Goal: Task Accomplishment & Management: Use online tool/utility

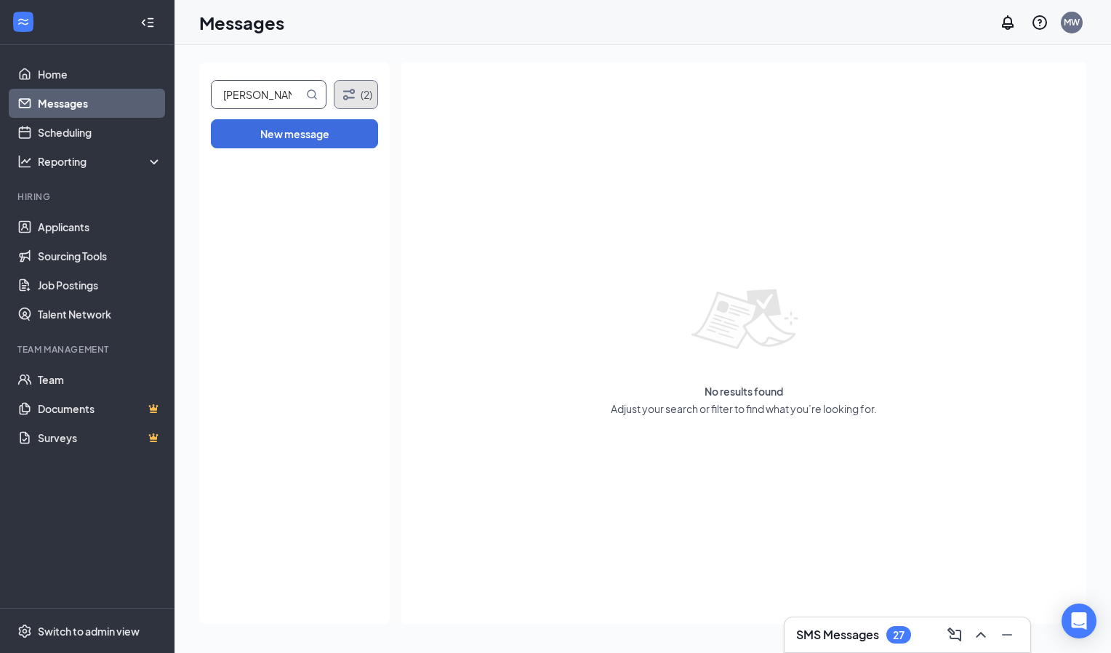
click at [347, 97] on icon "Filter" at bounding box center [349, 94] width 12 height 11
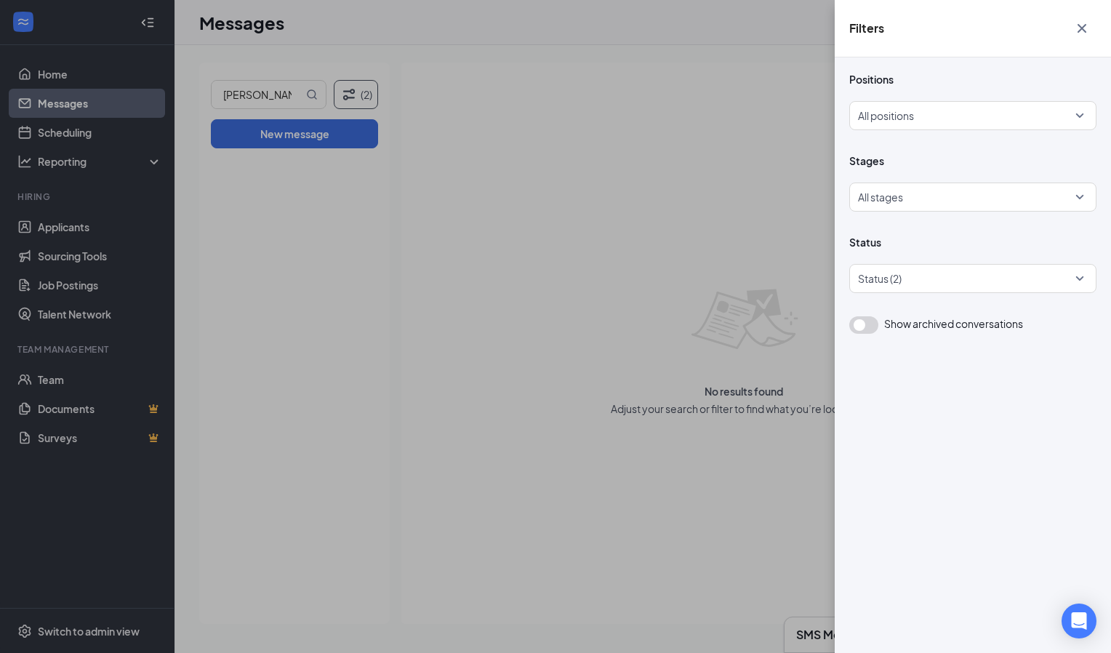
click at [435, 108] on div "Filters Positions All positions Stages All stages Status Status (2) Show archiv…" at bounding box center [555, 326] width 1111 height 653
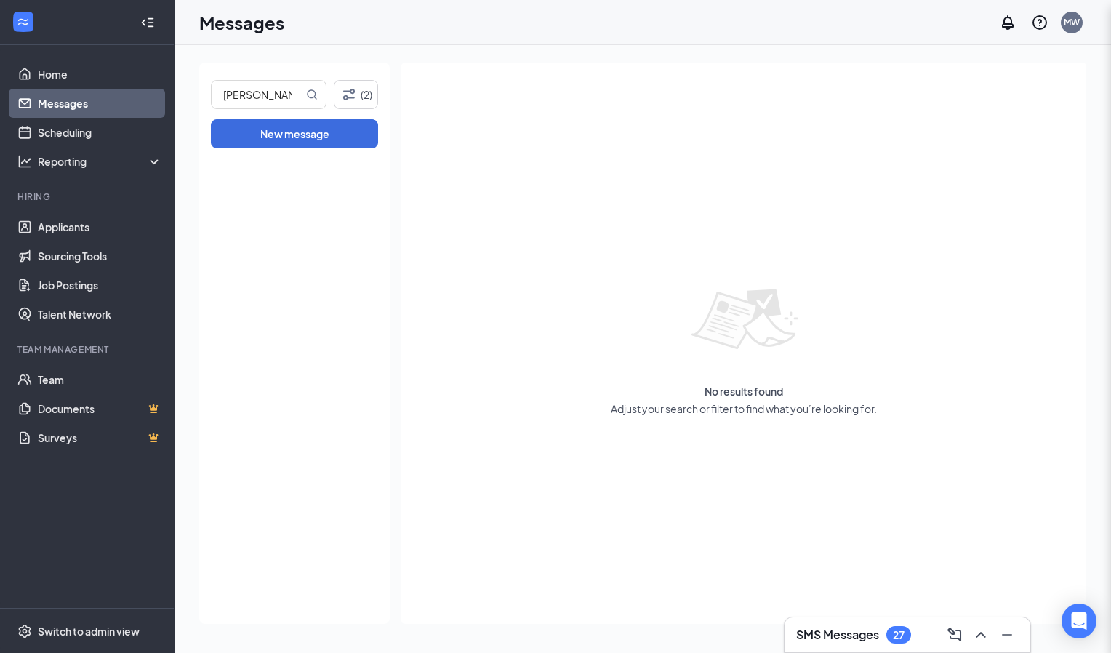
click at [257, 84] on div "Filters Positions All positions Stages All stages Status Status (2) Show archiv…" at bounding box center [555, 326] width 1111 height 653
click at [297, 94] on input "[PERSON_NAME]" at bounding box center [258, 95] width 92 height 28
type input "[PERSON_NAME]"
click at [323, 100] on span "[PERSON_NAME]" at bounding box center [269, 94] width 116 height 29
click at [315, 97] on icon "MagnifyingGlass" at bounding box center [311, 93] width 9 height 9
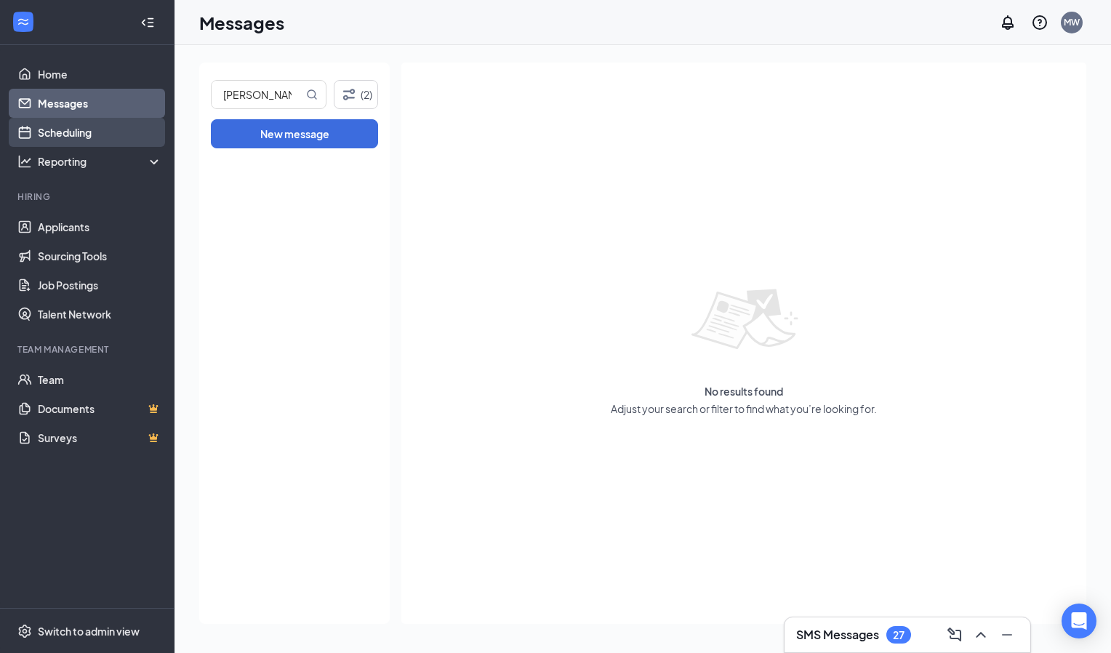
click at [92, 131] on link "Scheduling" at bounding box center [100, 132] width 124 height 29
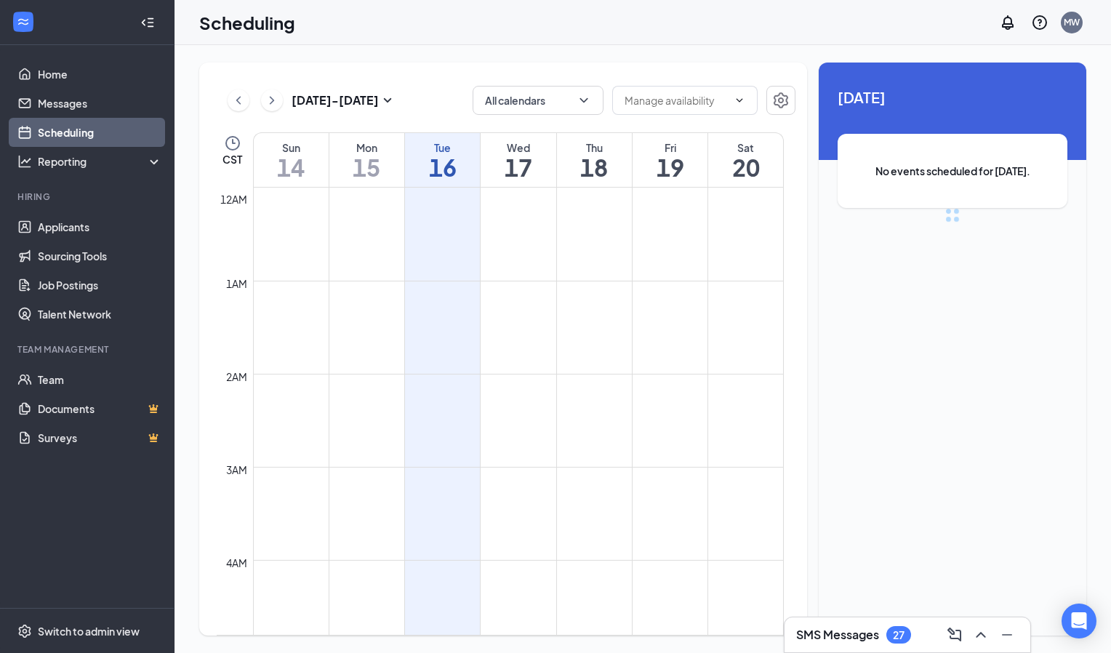
scroll to position [715, 0]
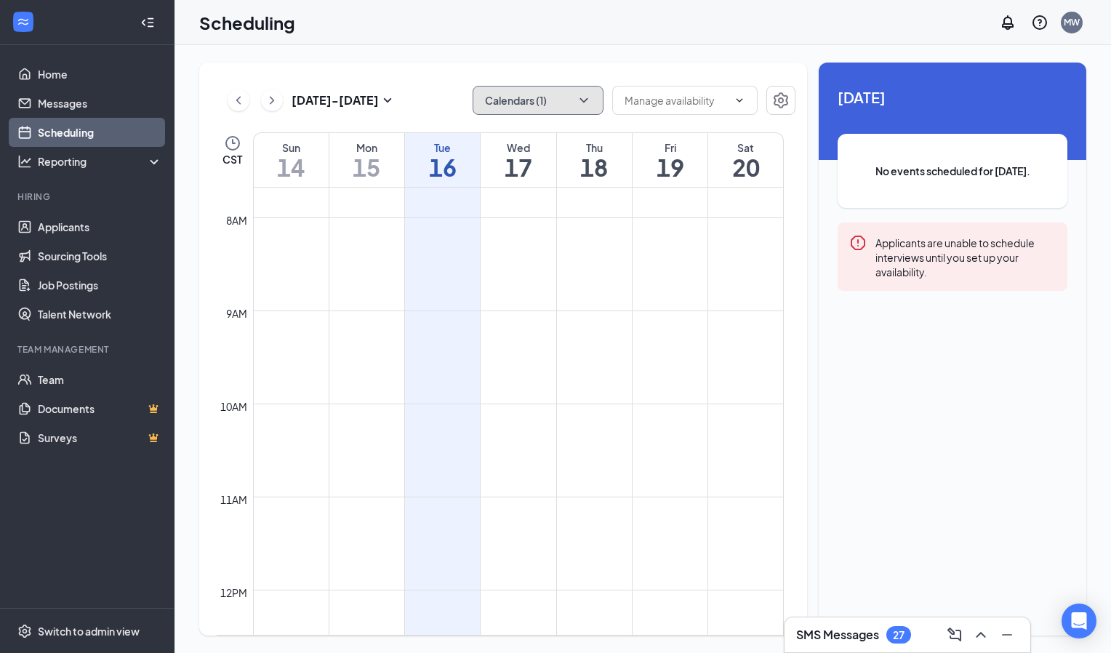
click at [478, 94] on button "Calendars (1)" at bounding box center [537, 100] width 131 height 29
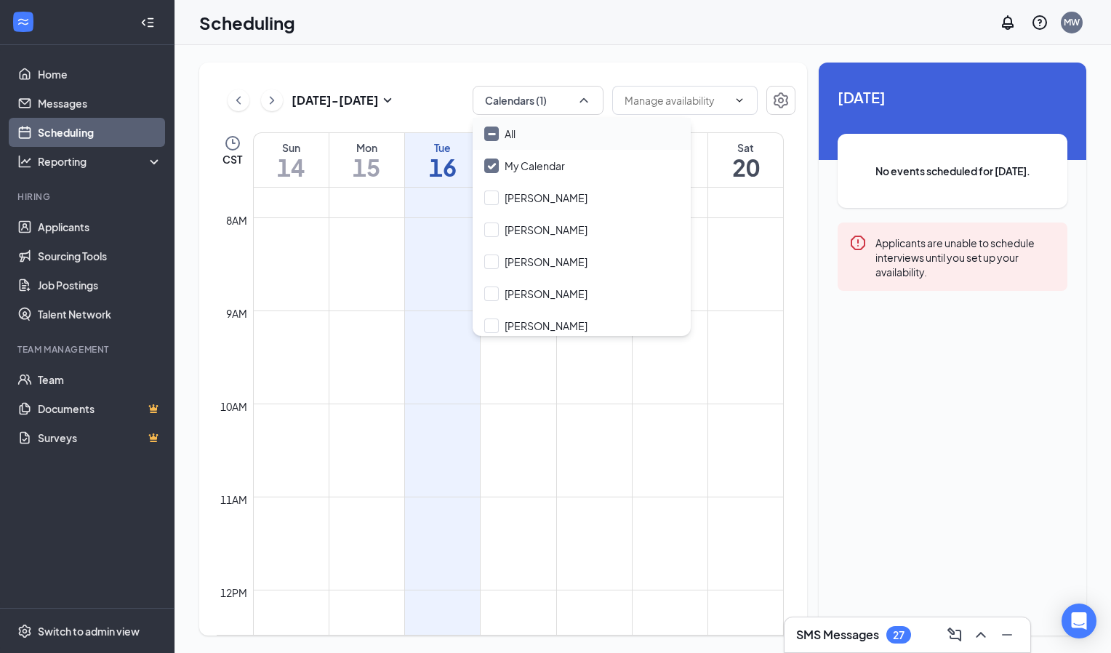
click at [486, 131] on input "All" at bounding box center [499, 133] width 31 height 15
checkbox input "true"
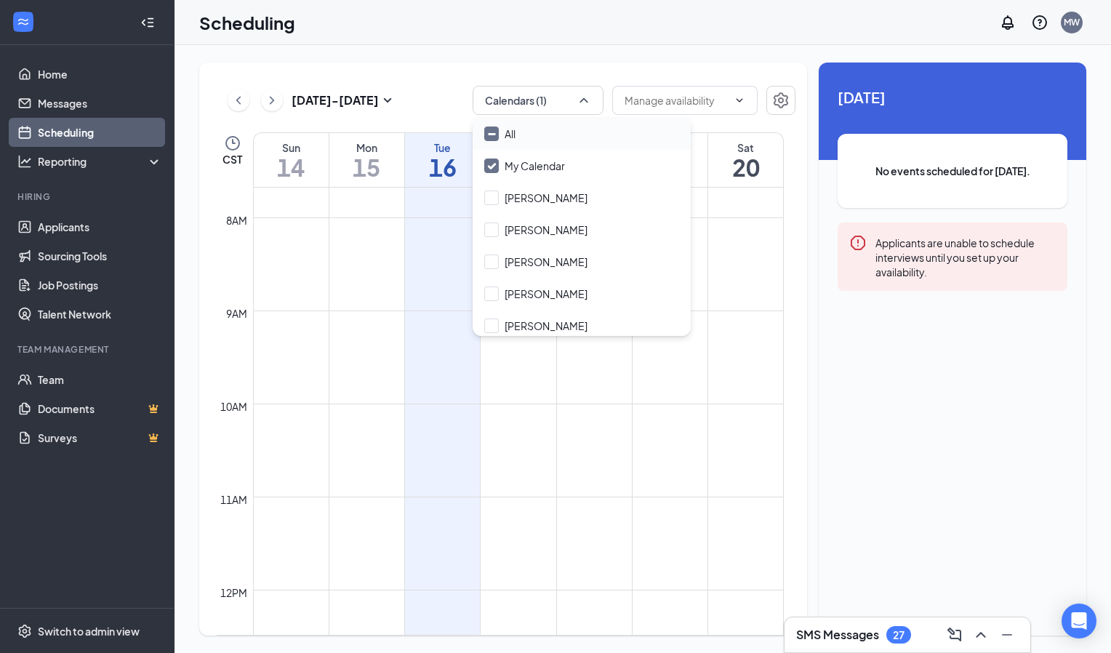
checkbox input "true"
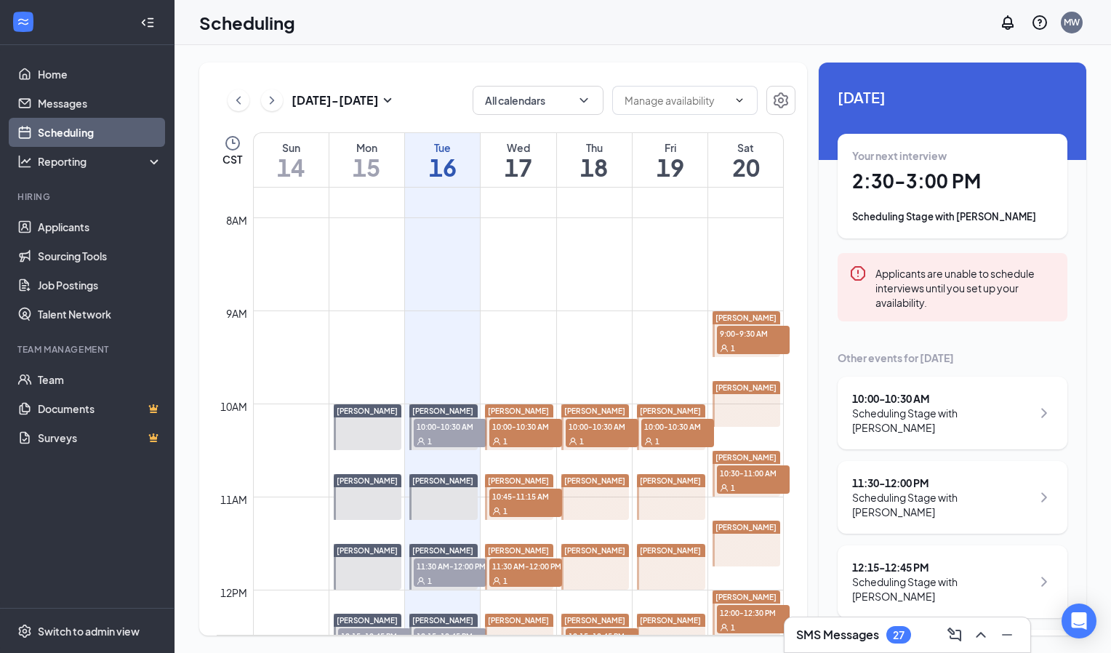
click at [997, 364] on div "Other events for [DATE]" at bounding box center [952, 357] width 230 height 15
click at [972, 195] on div "Your next interview 2:30 - 3:00 PM Scheduling Stage with [PERSON_NAME]" at bounding box center [952, 186] width 201 height 76
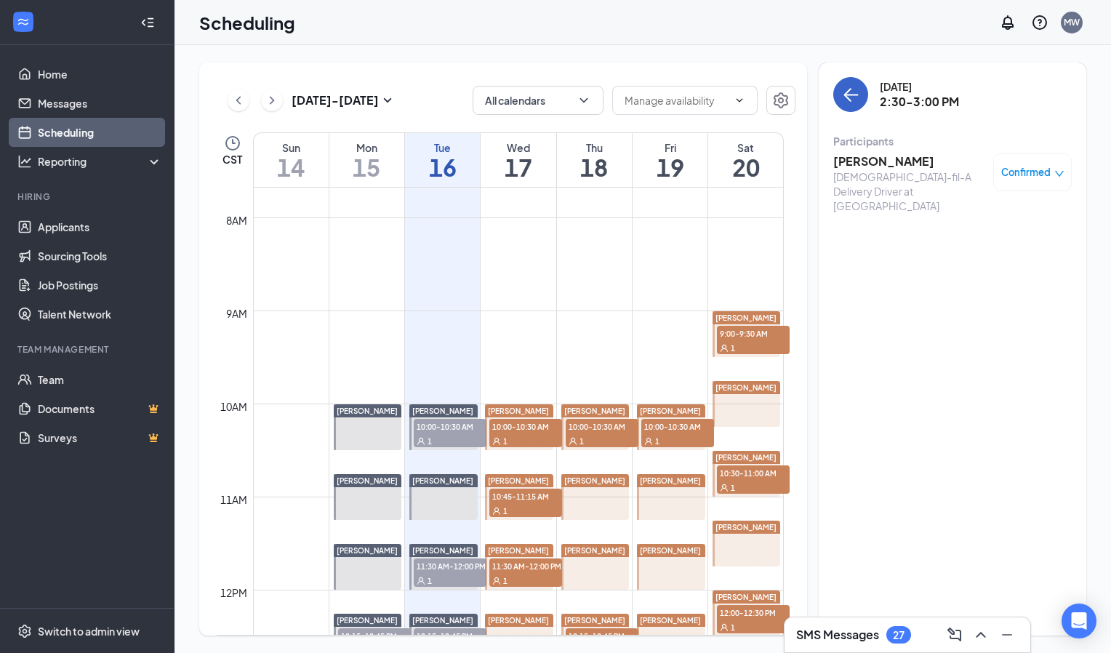
click at [852, 97] on icon "ArrowLeft" at bounding box center [850, 94] width 17 height 17
